Goal: Information Seeking & Learning: Learn about a topic

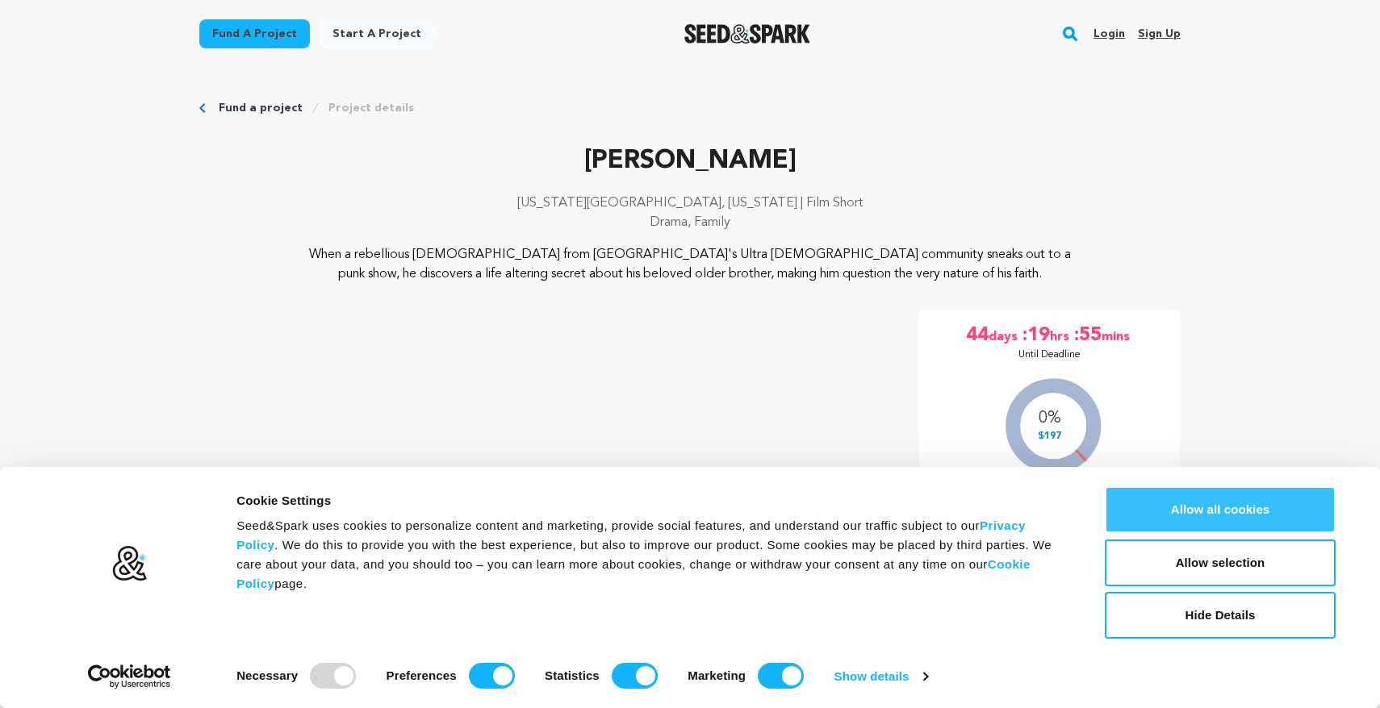
click at [1184, 512] on button "Allow all cookies" at bounding box center [1220, 510] width 231 height 47
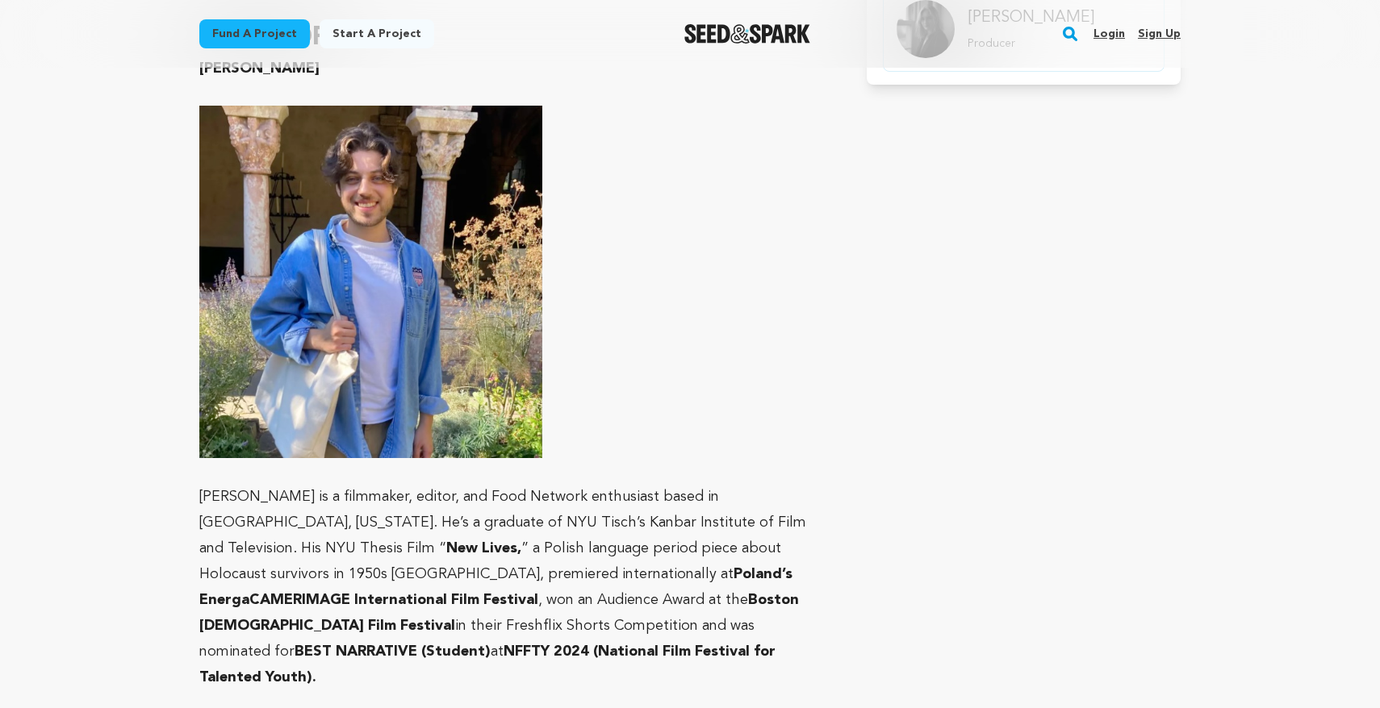
scroll to position [1076, 0]
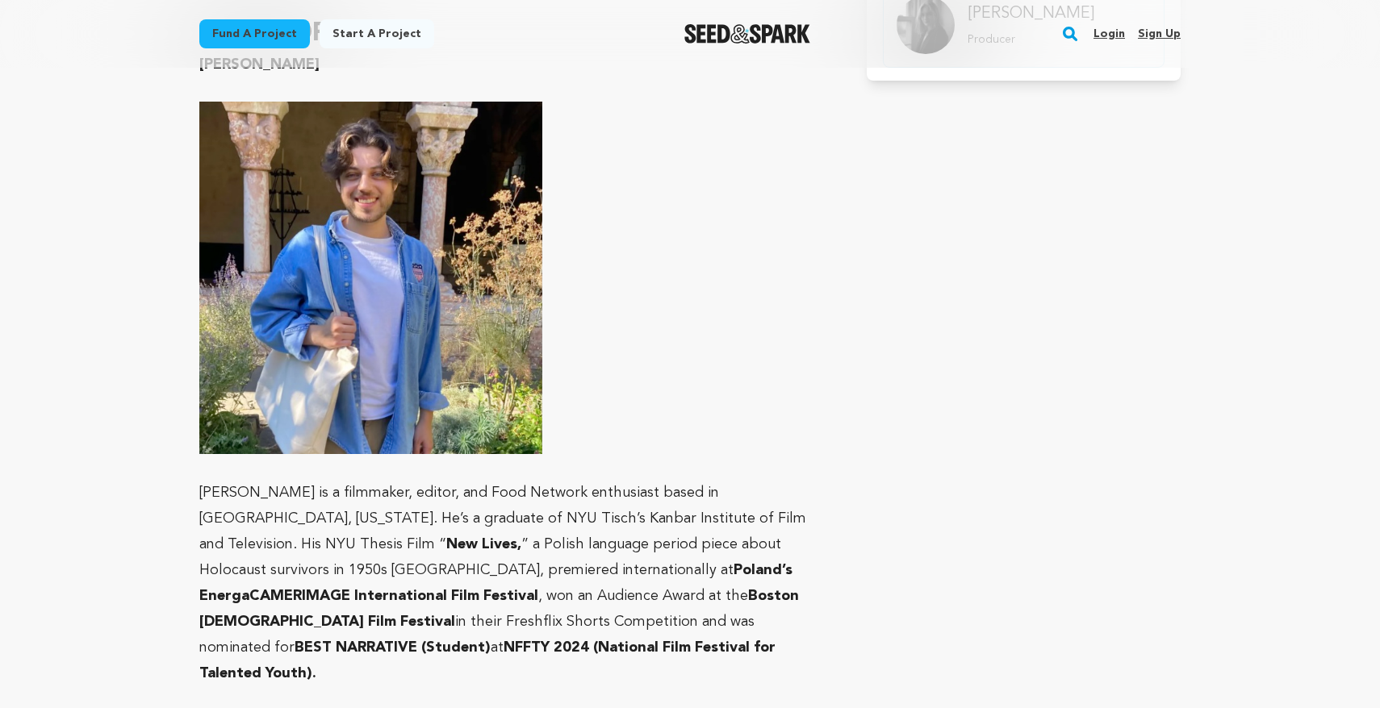
click at [579, 512] on p "[PERSON_NAME] is a filmmaker, editor, and Food Network enthusiast based in [GEO…" at bounding box center [513, 583] width 629 height 207
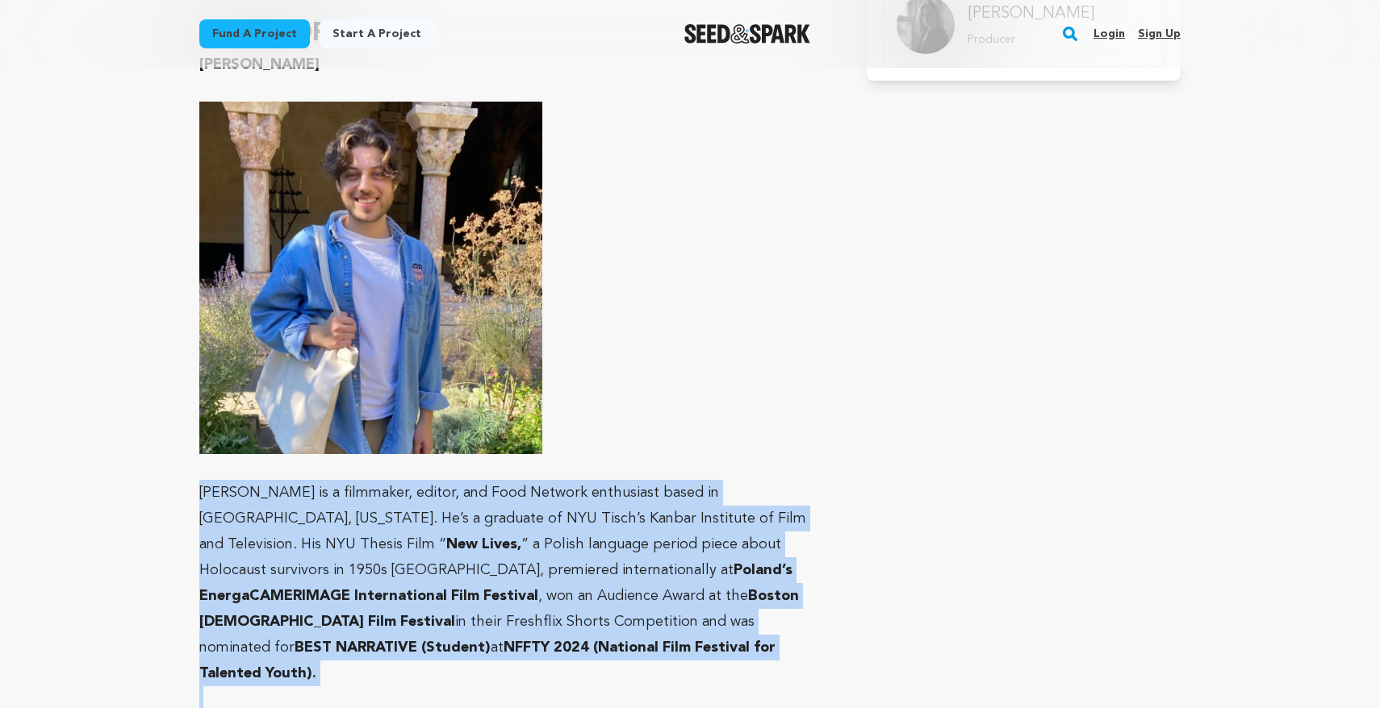
click at [579, 512] on p "[PERSON_NAME] is a filmmaker, editor, and Food Network enthusiast based in [GEO…" at bounding box center [513, 583] width 629 height 207
click at [579, 587] on p "[PERSON_NAME] is a filmmaker, editor, and Food Network enthusiast based in [GEO…" at bounding box center [513, 583] width 629 height 207
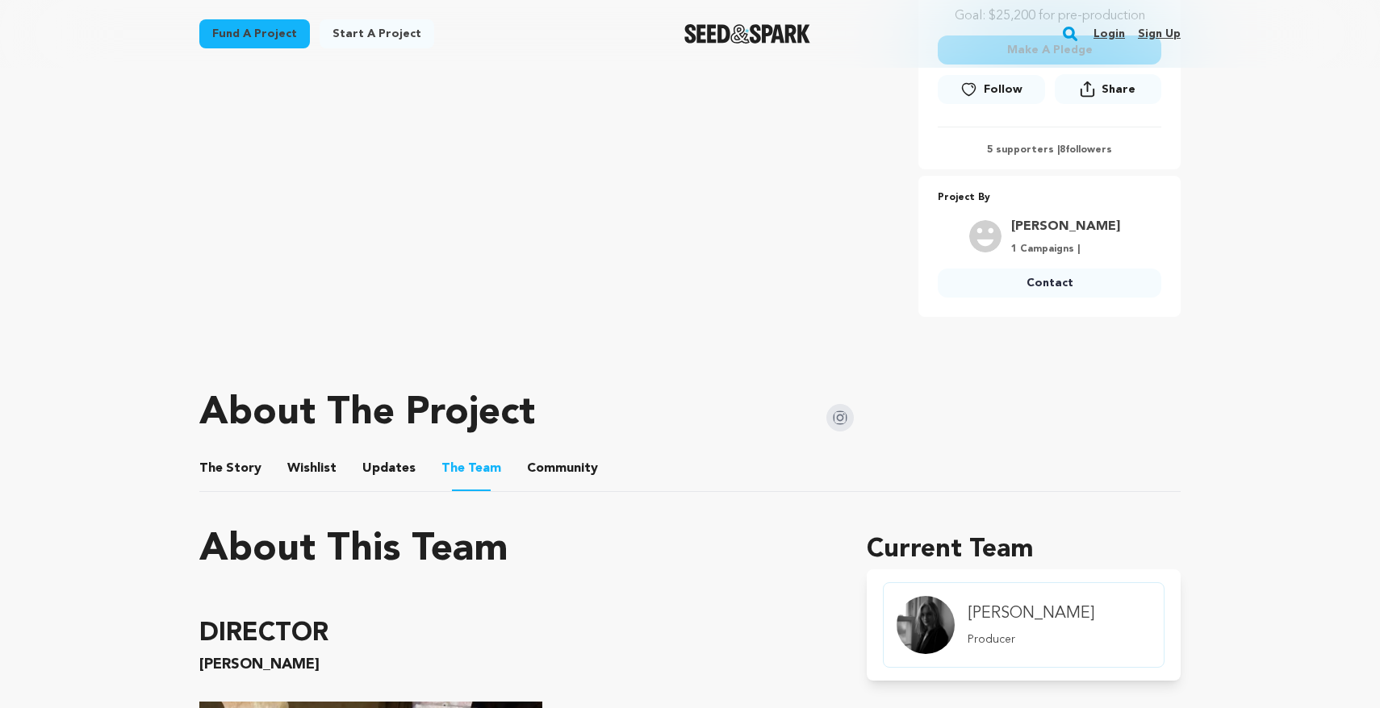
scroll to position [0, 0]
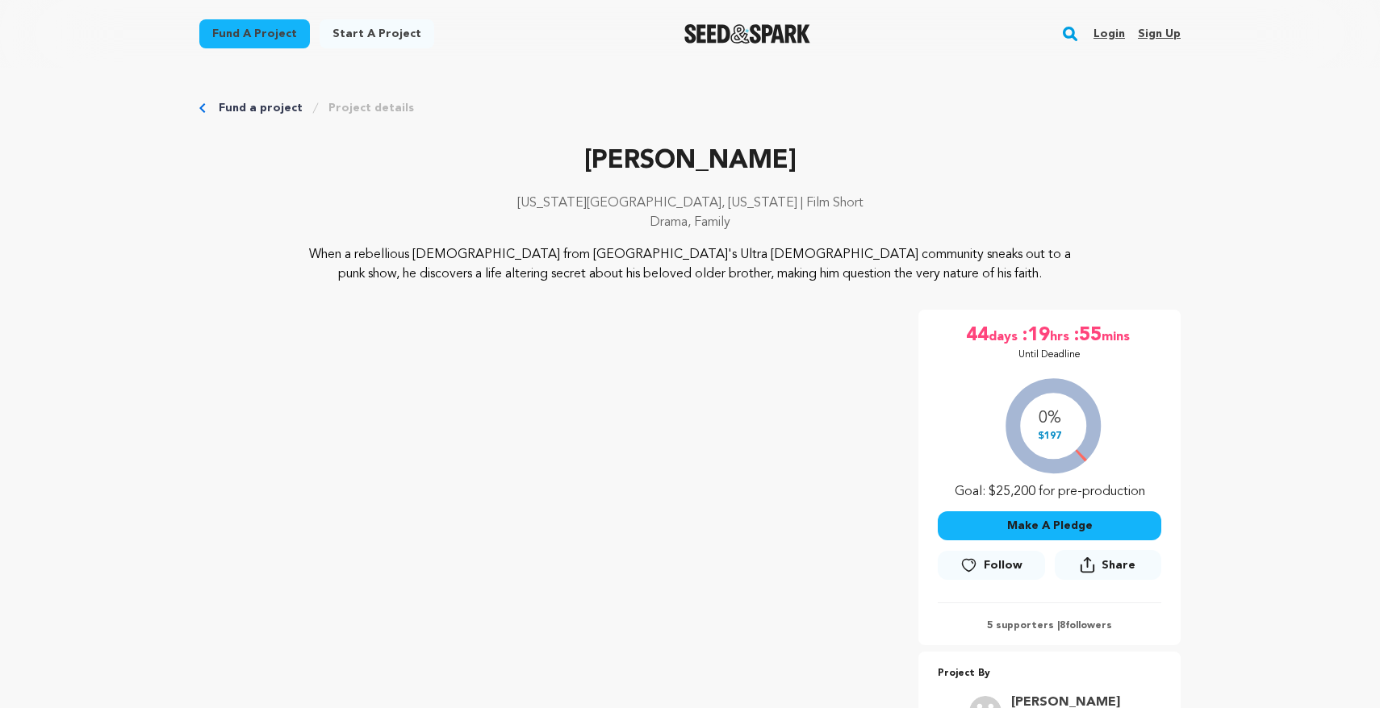
click at [495, 255] on p "When a rebellious [DEMOGRAPHIC_DATA] from [GEOGRAPHIC_DATA]'s Ultra [DEMOGRAPHI…" at bounding box center [690, 264] width 785 height 39
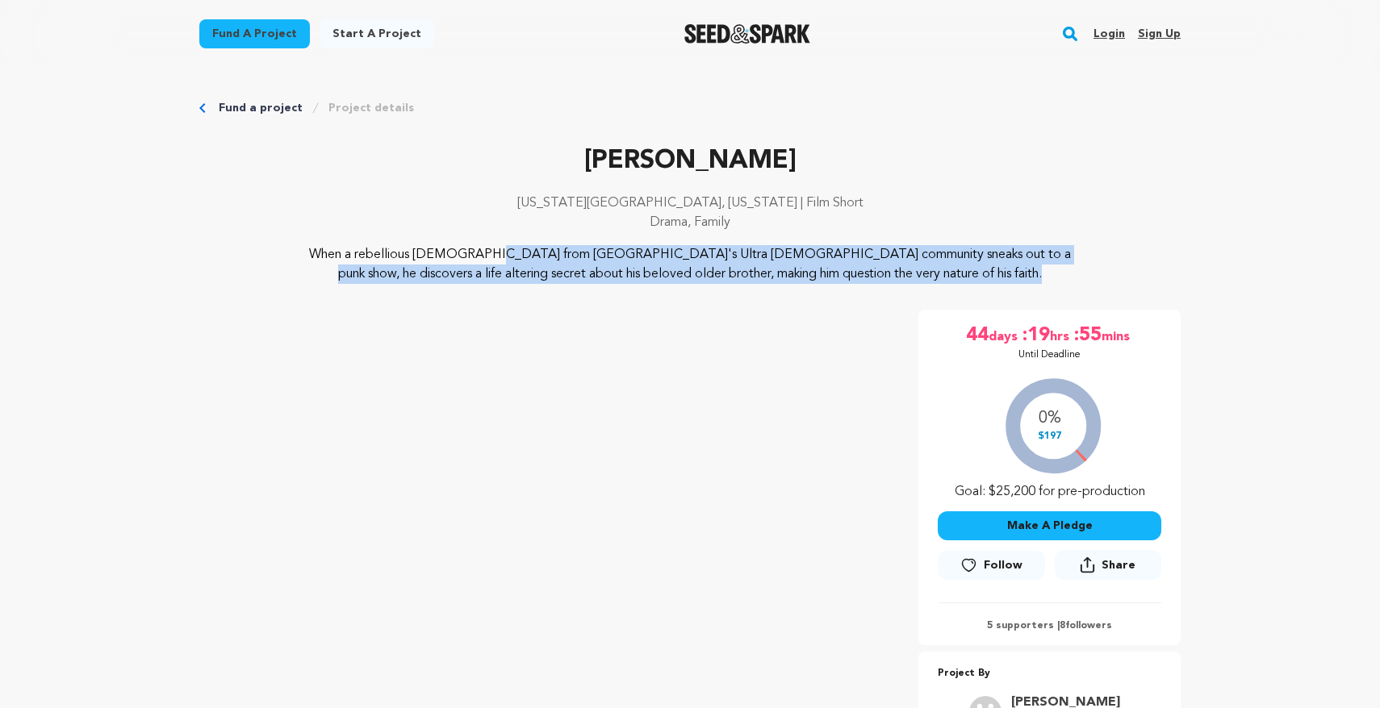
click at [495, 255] on p "When a rebellious [DEMOGRAPHIC_DATA] from [GEOGRAPHIC_DATA]'s Ultra [DEMOGRAPHI…" at bounding box center [690, 264] width 785 height 39
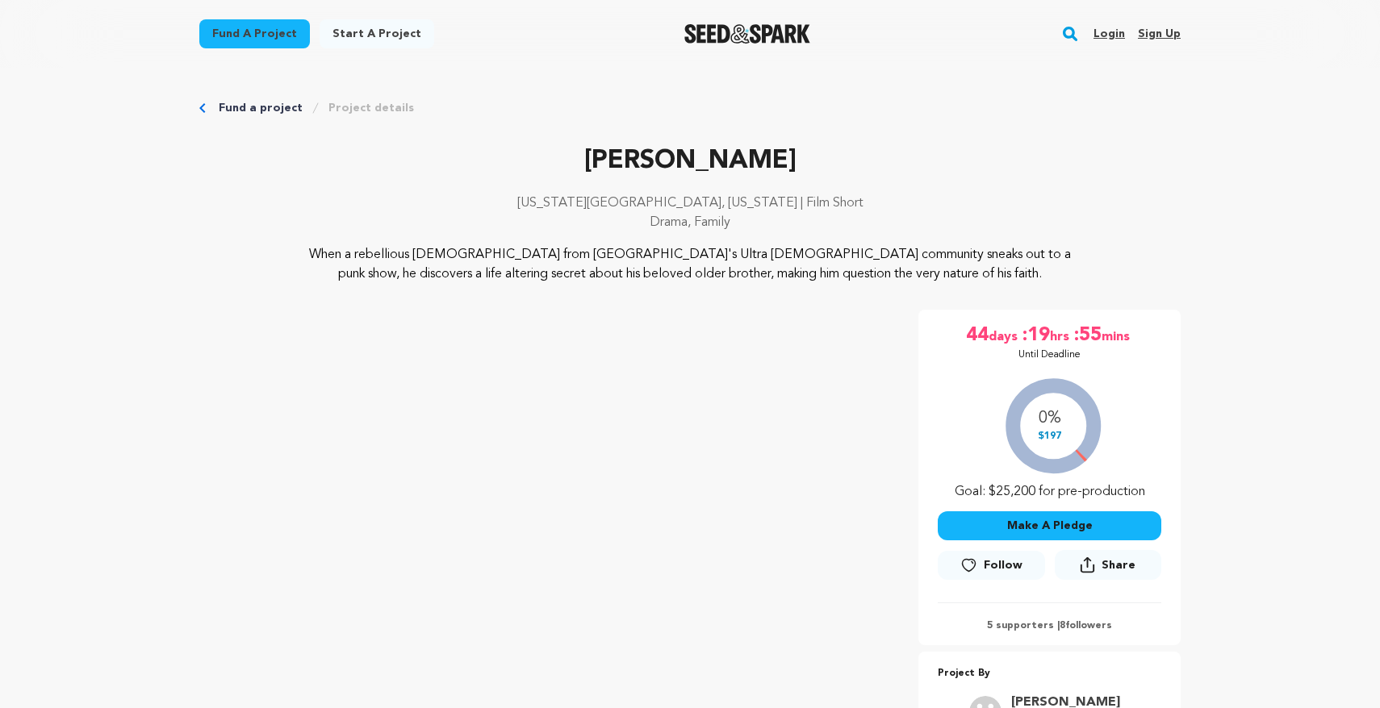
click at [495, 277] on p "When a rebellious [DEMOGRAPHIC_DATA] from [GEOGRAPHIC_DATA]'s Ultra [DEMOGRAPHI…" at bounding box center [690, 264] width 785 height 39
click at [1073, 353] on p "Until Deadline" at bounding box center [1049, 355] width 62 height 13
click at [1050, 333] on span "hrs" at bounding box center [1061, 336] width 23 height 26
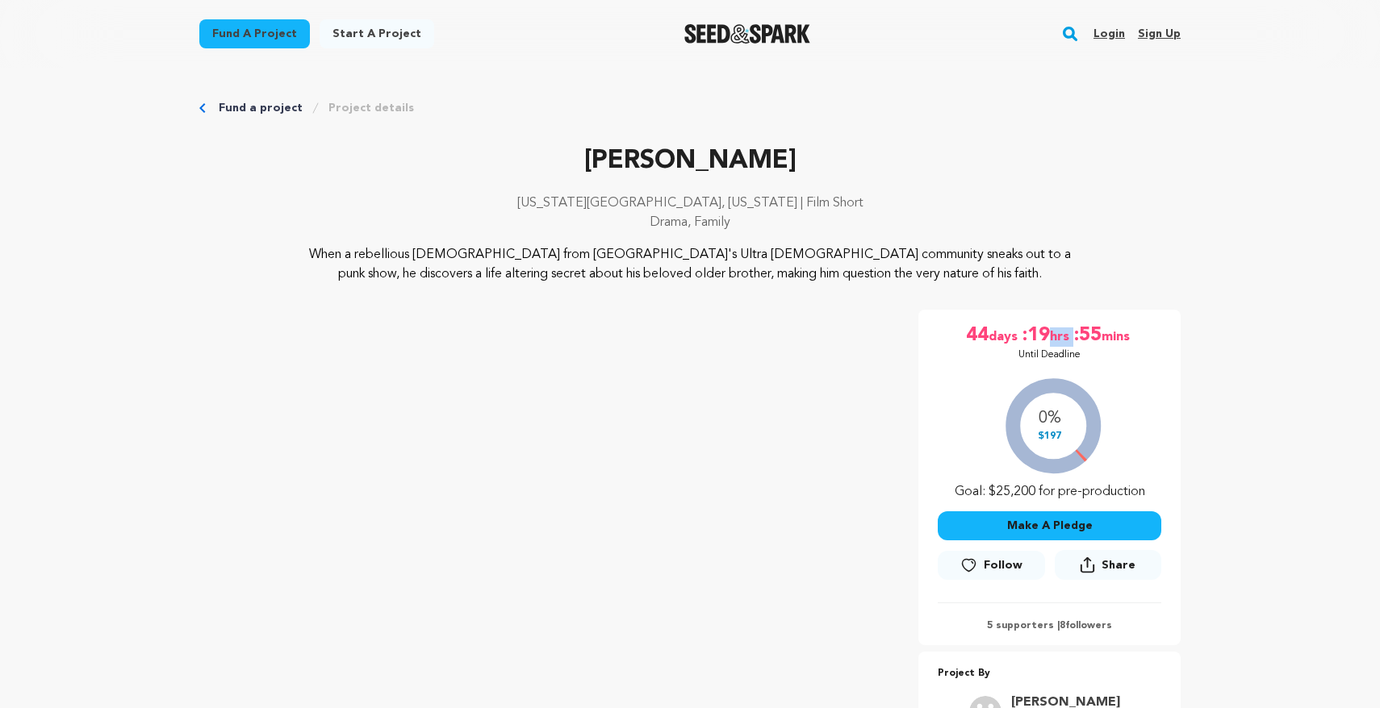
click at [1050, 333] on span "hrs" at bounding box center [1061, 336] width 23 height 26
click at [1006, 332] on span "days" at bounding box center [1004, 336] width 32 height 26
click at [968, 336] on span "44" at bounding box center [977, 336] width 23 height 26
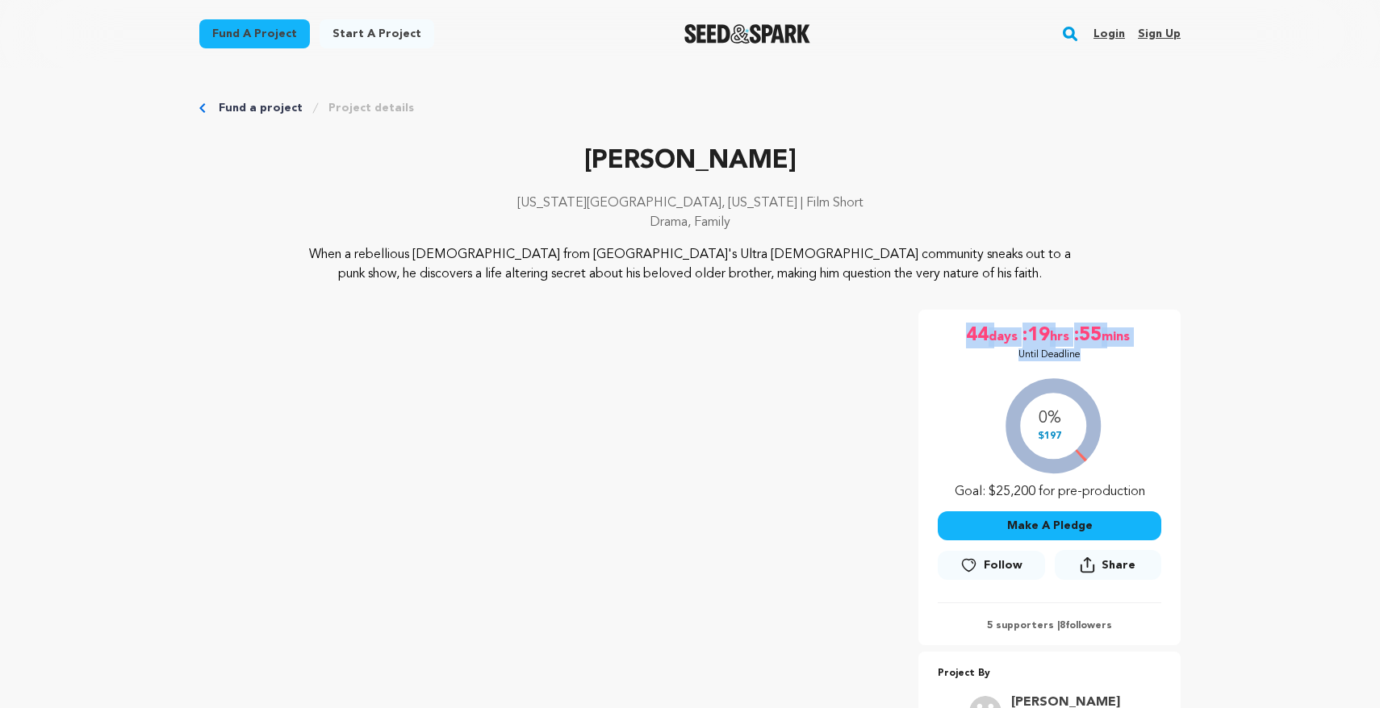
drag, startPoint x: 955, startPoint y: 334, endPoint x: 1089, endPoint y: 357, distance: 136.0
click at [1090, 359] on div "44 days :19 hrs :55 mins Until Deadline" at bounding box center [1050, 342] width 224 height 39
click at [1089, 357] on div "44 days :19 hrs :55 mins Until Deadline" at bounding box center [1050, 342] width 224 height 39
drag, startPoint x: 1089, startPoint y: 357, endPoint x: 943, endPoint y: 286, distance: 162.0
click at [943, 286] on div "[PERSON_NAME] [US_STATE][GEOGRAPHIC_DATA], [US_STATE] | Film Short Drama, Famil…" at bounding box center [689, 467] width 981 height 651
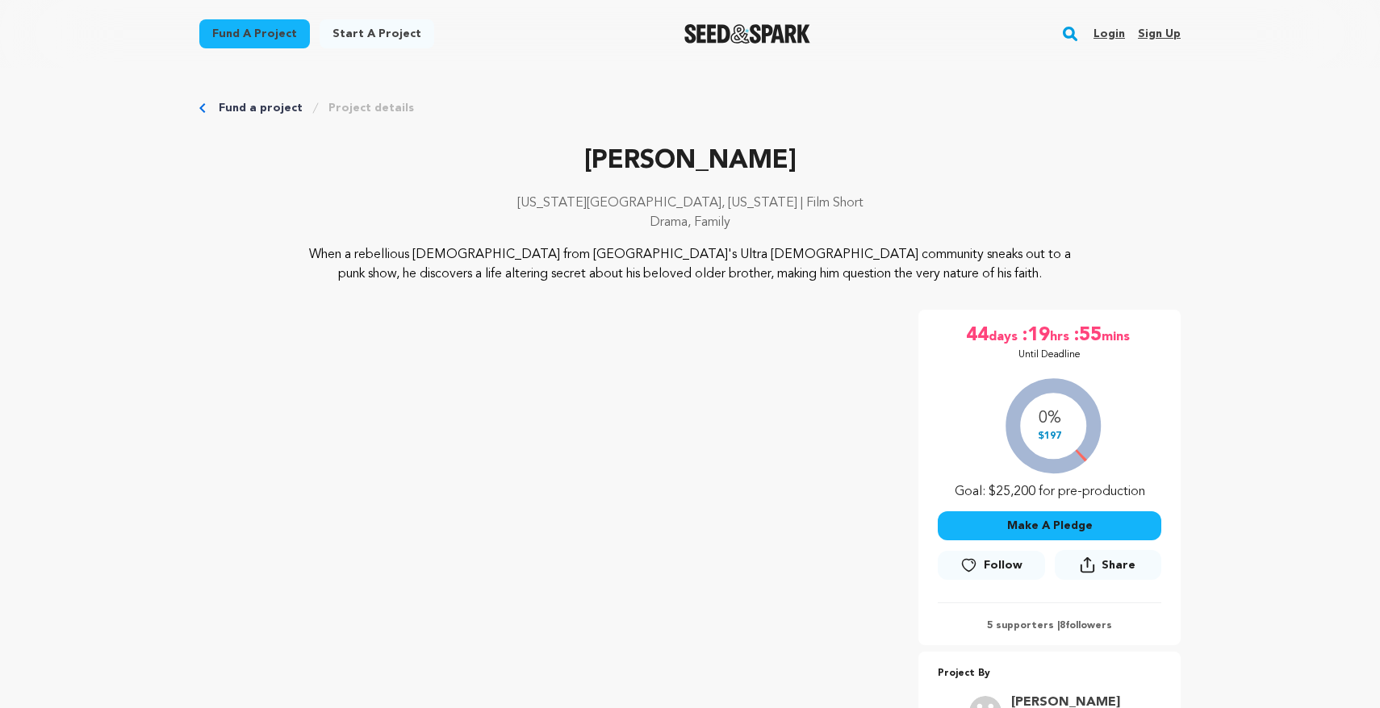
click at [914, 278] on p "When a rebellious [DEMOGRAPHIC_DATA] from [GEOGRAPHIC_DATA]'s Ultra [DEMOGRAPHI…" at bounding box center [690, 264] width 785 height 39
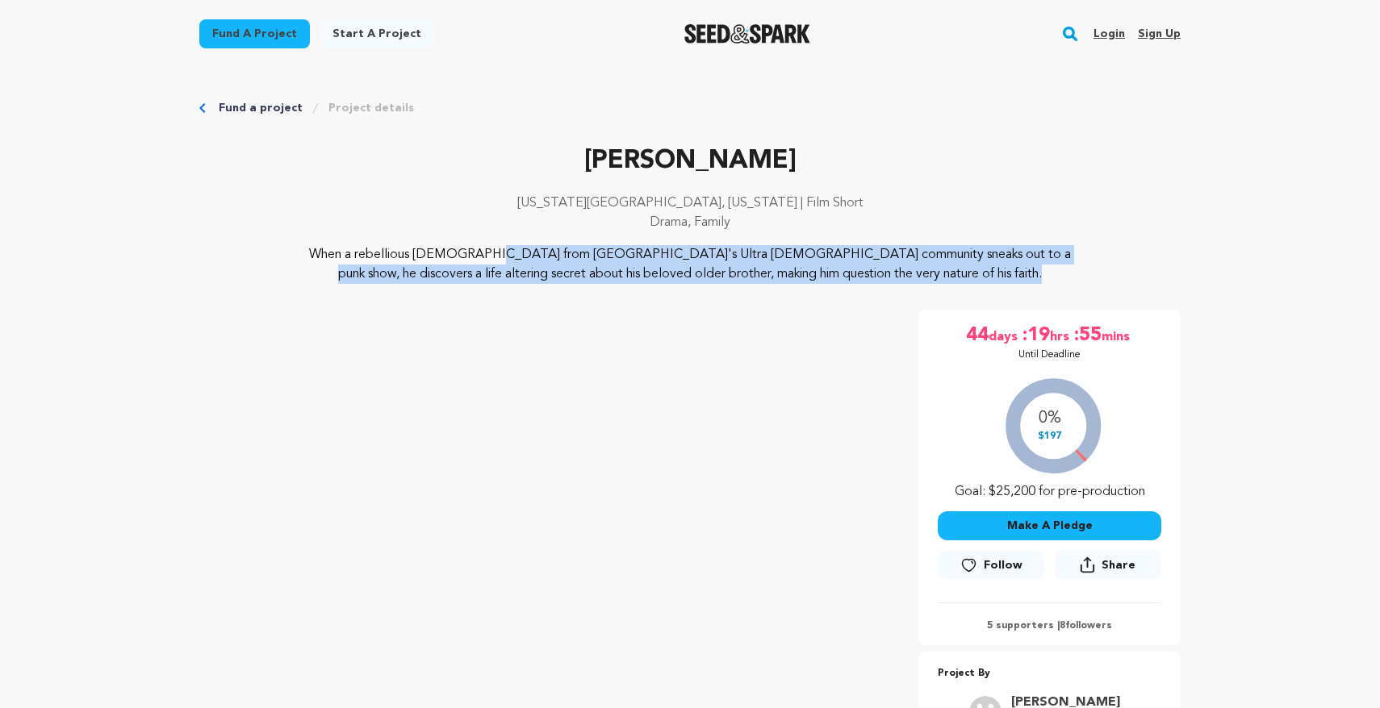
click at [914, 278] on p "When a rebellious [DEMOGRAPHIC_DATA] from [GEOGRAPHIC_DATA]'s Ultra [DEMOGRAPHI…" at bounding box center [690, 264] width 785 height 39
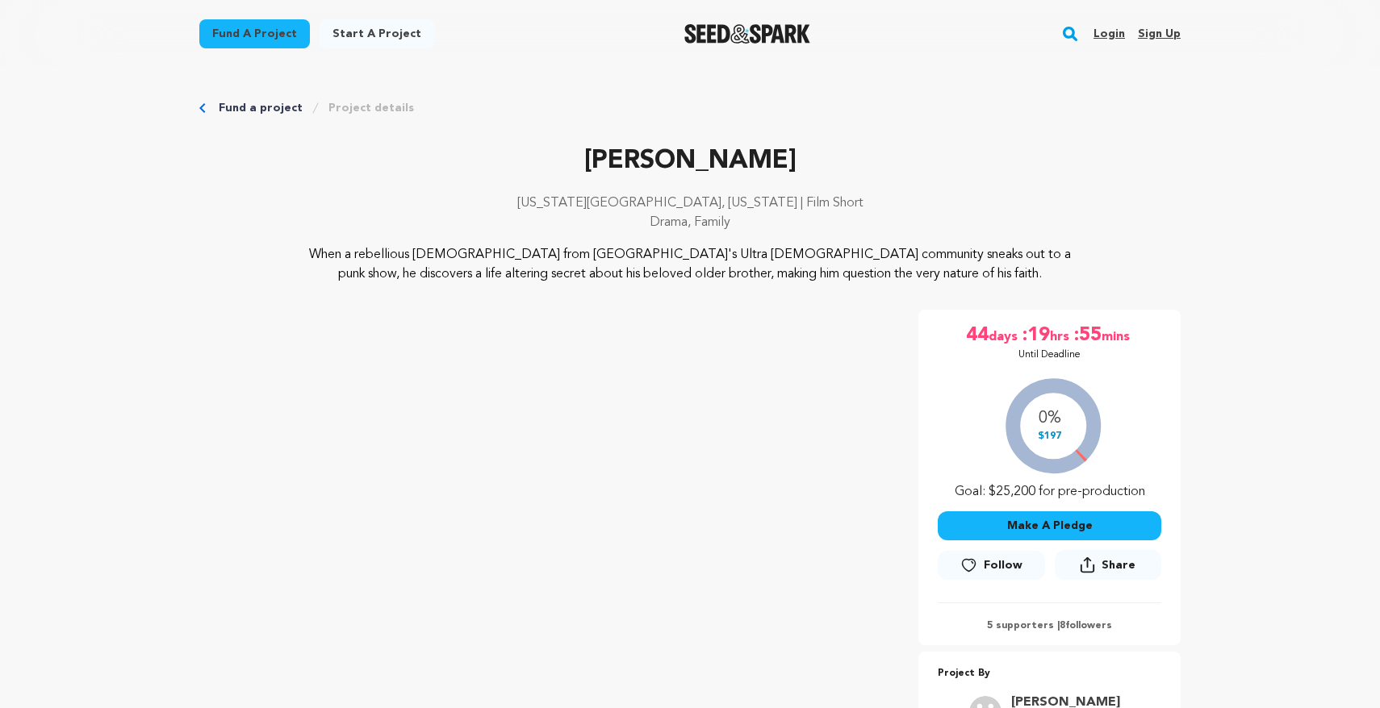
click at [937, 275] on p "When a rebellious [DEMOGRAPHIC_DATA] from [GEOGRAPHIC_DATA]'s Ultra [DEMOGRAPHI…" at bounding box center [690, 264] width 785 height 39
drag, startPoint x: 967, startPoint y: 285, endPoint x: 691, endPoint y: 148, distance: 308.2
click at [691, 148] on div "[PERSON_NAME] [US_STATE][GEOGRAPHIC_DATA], [US_STATE] | Film Short Drama, Famil…" at bounding box center [689, 467] width 981 height 651
click at [675, 210] on p "[US_STATE][GEOGRAPHIC_DATA], [US_STATE] | Film Short" at bounding box center [689, 203] width 981 height 19
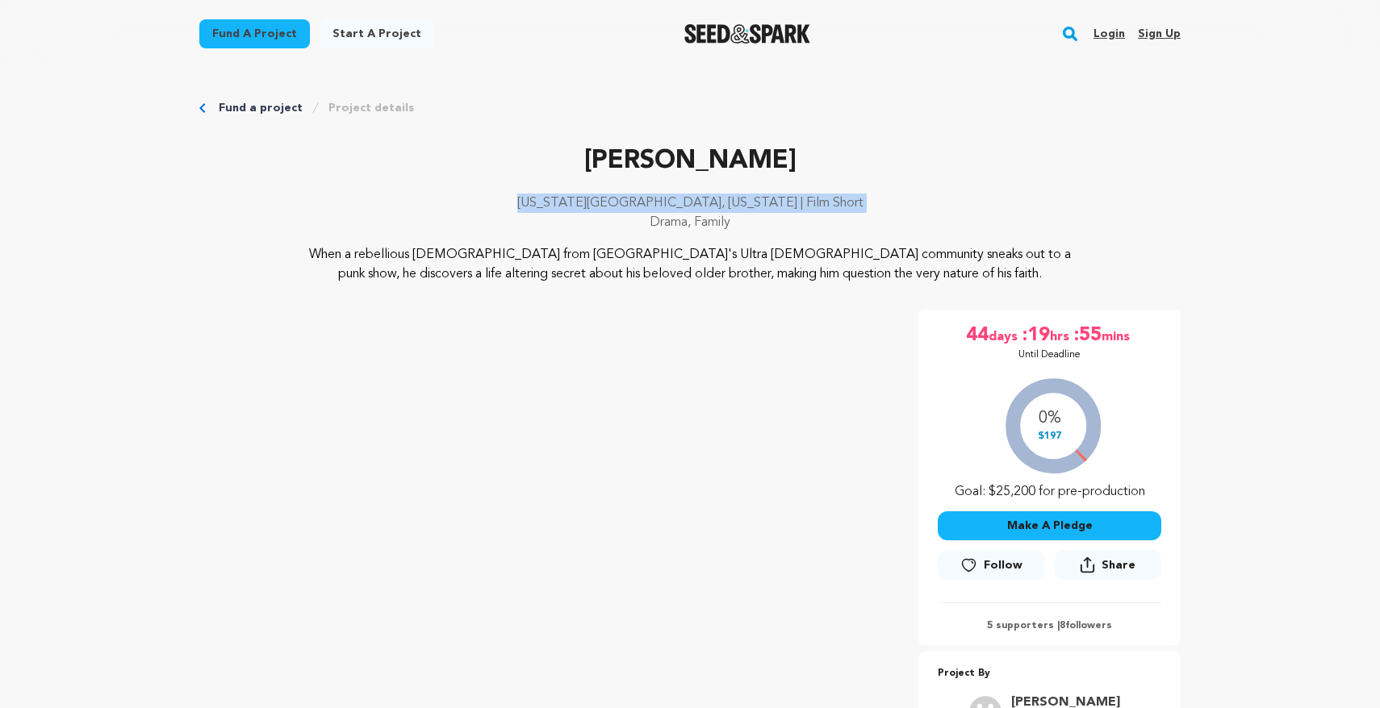
click at [675, 210] on p "[US_STATE][GEOGRAPHIC_DATA], [US_STATE] | Film Short" at bounding box center [689, 203] width 981 height 19
click at [671, 220] on p "Drama, Family" at bounding box center [689, 222] width 981 height 19
click at [721, 220] on p "Drama, Family" at bounding box center [689, 222] width 981 height 19
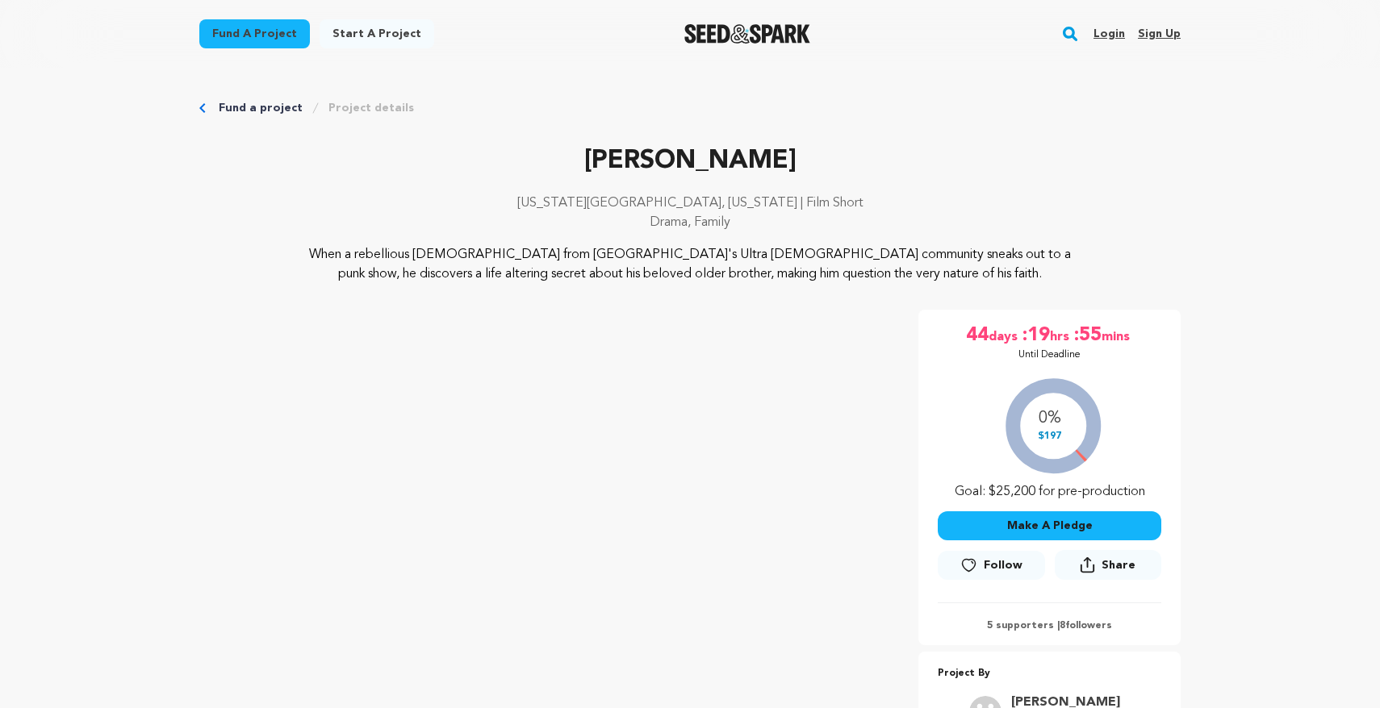
click at [678, 265] on p "When a rebellious [DEMOGRAPHIC_DATA] from [GEOGRAPHIC_DATA]'s Ultra [DEMOGRAPHI…" at bounding box center [690, 264] width 785 height 39
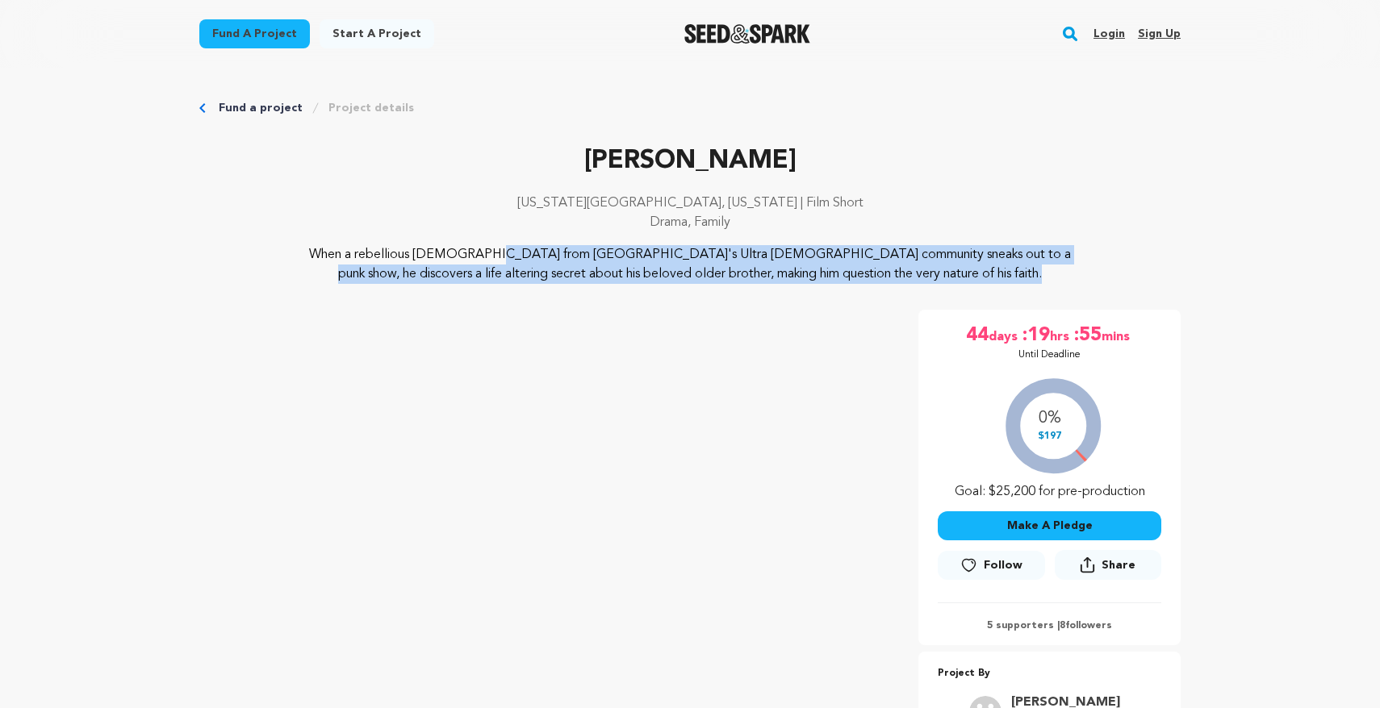
click at [678, 265] on p "When a rebellious [DEMOGRAPHIC_DATA] from [GEOGRAPHIC_DATA]'s Ultra [DEMOGRAPHI…" at bounding box center [690, 264] width 785 height 39
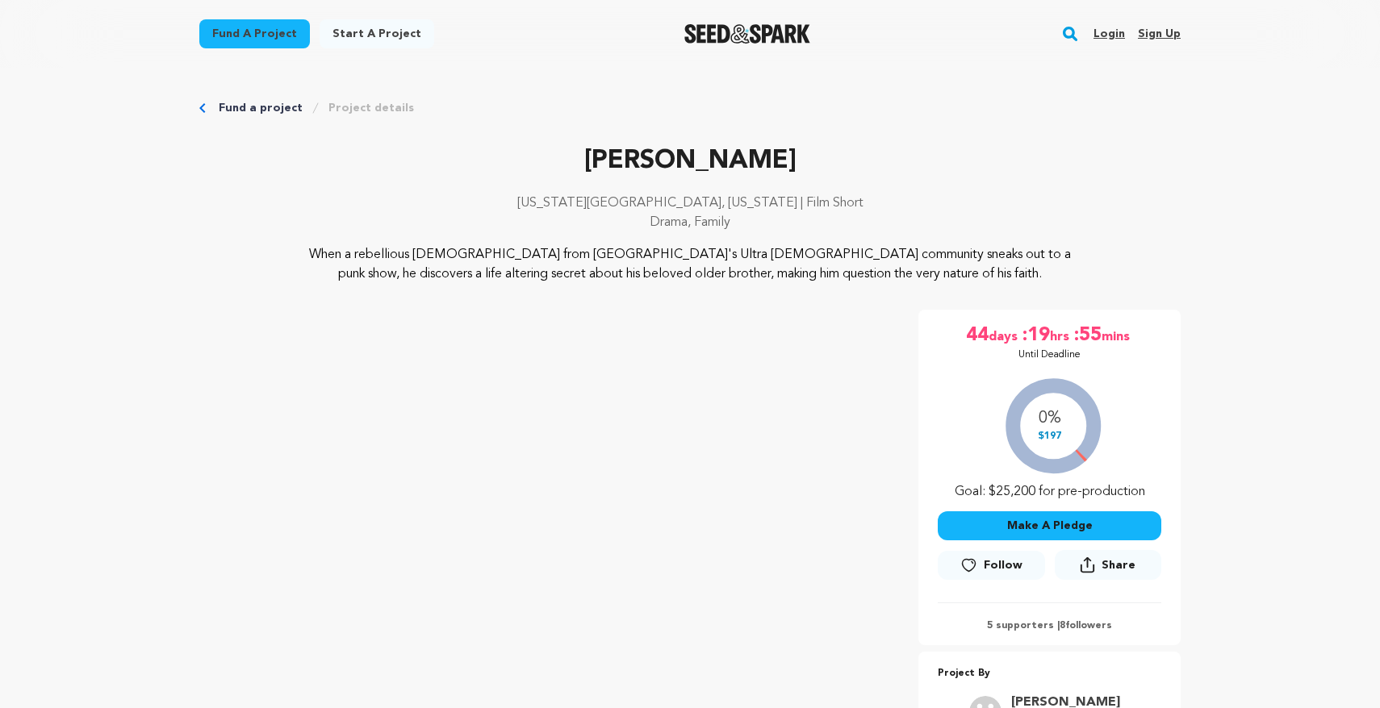
click at [699, 262] on p "When a rebellious [DEMOGRAPHIC_DATA] from [GEOGRAPHIC_DATA]'s Ultra [DEMOGRAPHI…" at bounding box center [690, 264] width 785 height 39
